Goal: Navigation & Orientation: Find specific page/section

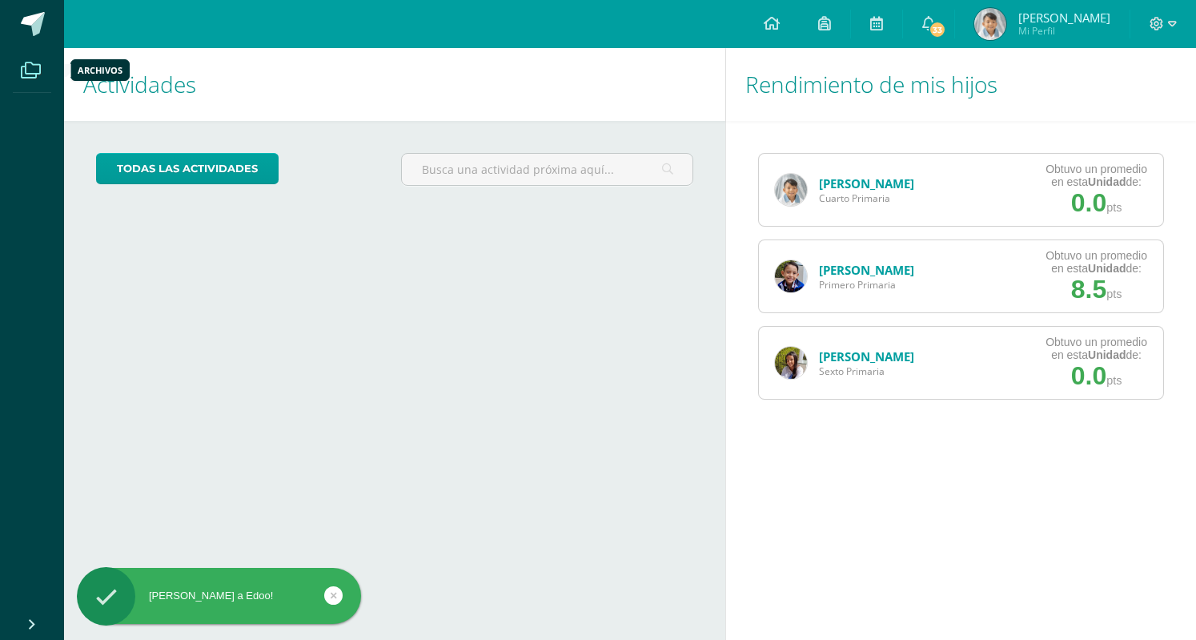
click at [14, 76] on span at bounding box center [31, 70] width 36 height 36
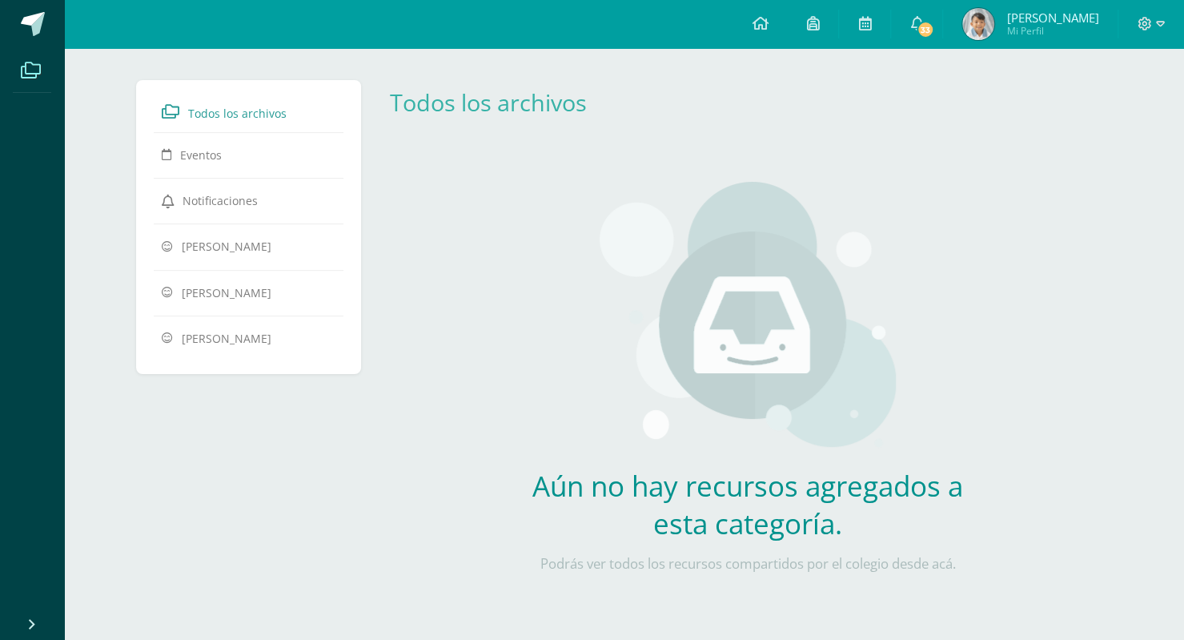
click at [27, 73] on icon at bounding box center [31, 70] width 20 height 16
click at [251, 243] on span "[PERSON_NAME]" at bounding box center [227, 246] width 90 height 15
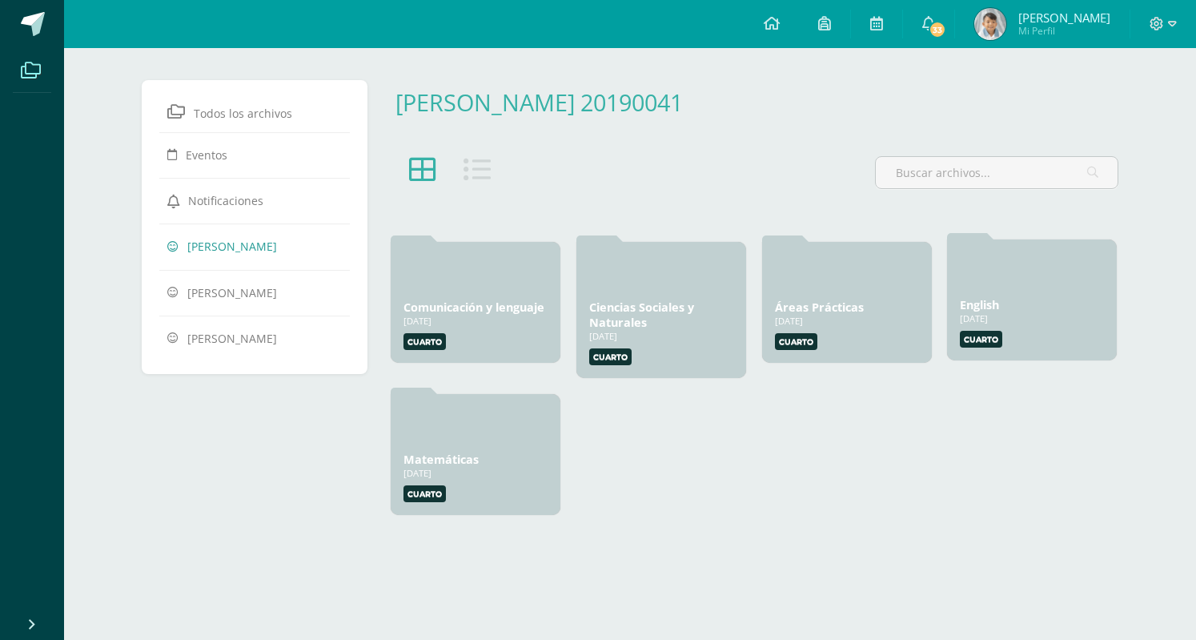
click at [981, 335] on label "Cuarto" at bounding box center [981, 339] width 42 height 17
click at [975, 304] on link "English" at bounding box center [979, 304] width 39 height 15
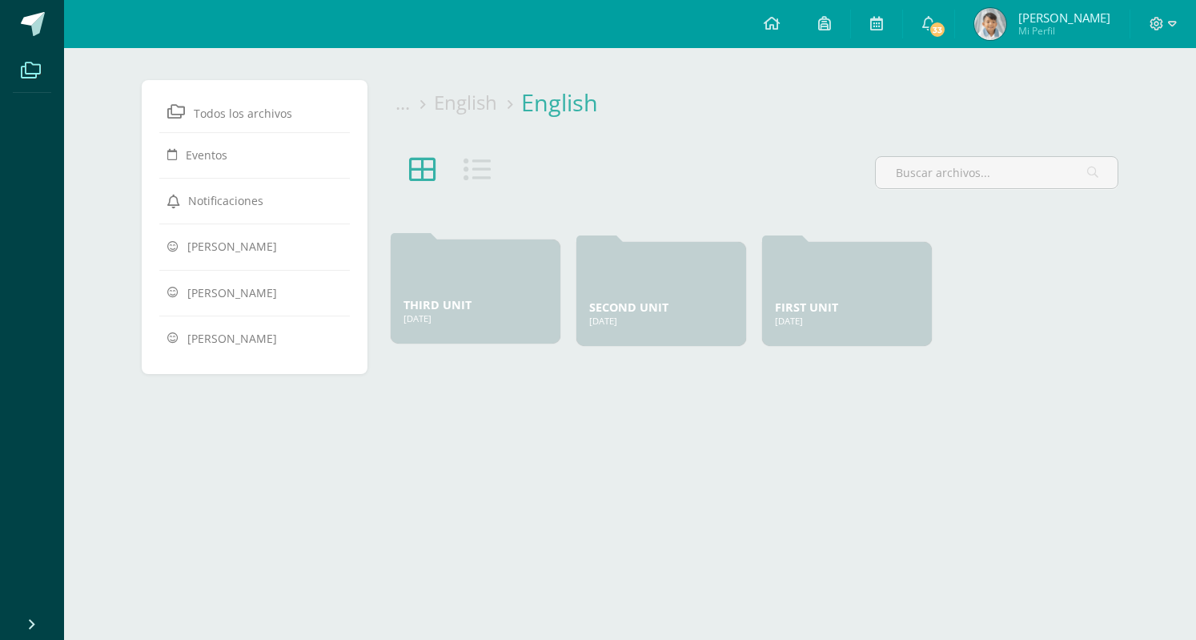
drag, startPoint x: 427, startPoint y: 315, endPoint x: 435, endPoint y: 294, distance: 22.3
click at [435, 294] on div "THIRD UNIT [DATE] [DATE] Creado por: [GEOGRAPHIC_DATA]" at bounding box center [476, 291] width 170 height 104
click at [417, 305] on link "THIRD UNIT" at bounding box center [437, 304] width 68 height 15
